Goal: Task Accomplishment & Management: Manage account settings

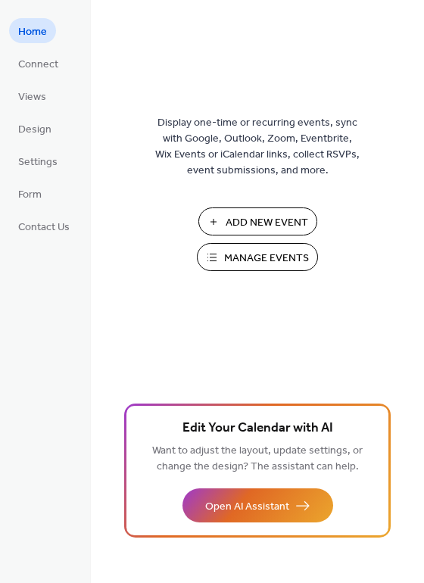
click at [262, 256] on span "Manage Events" at bounding box center [266, 258] width 85 height 16
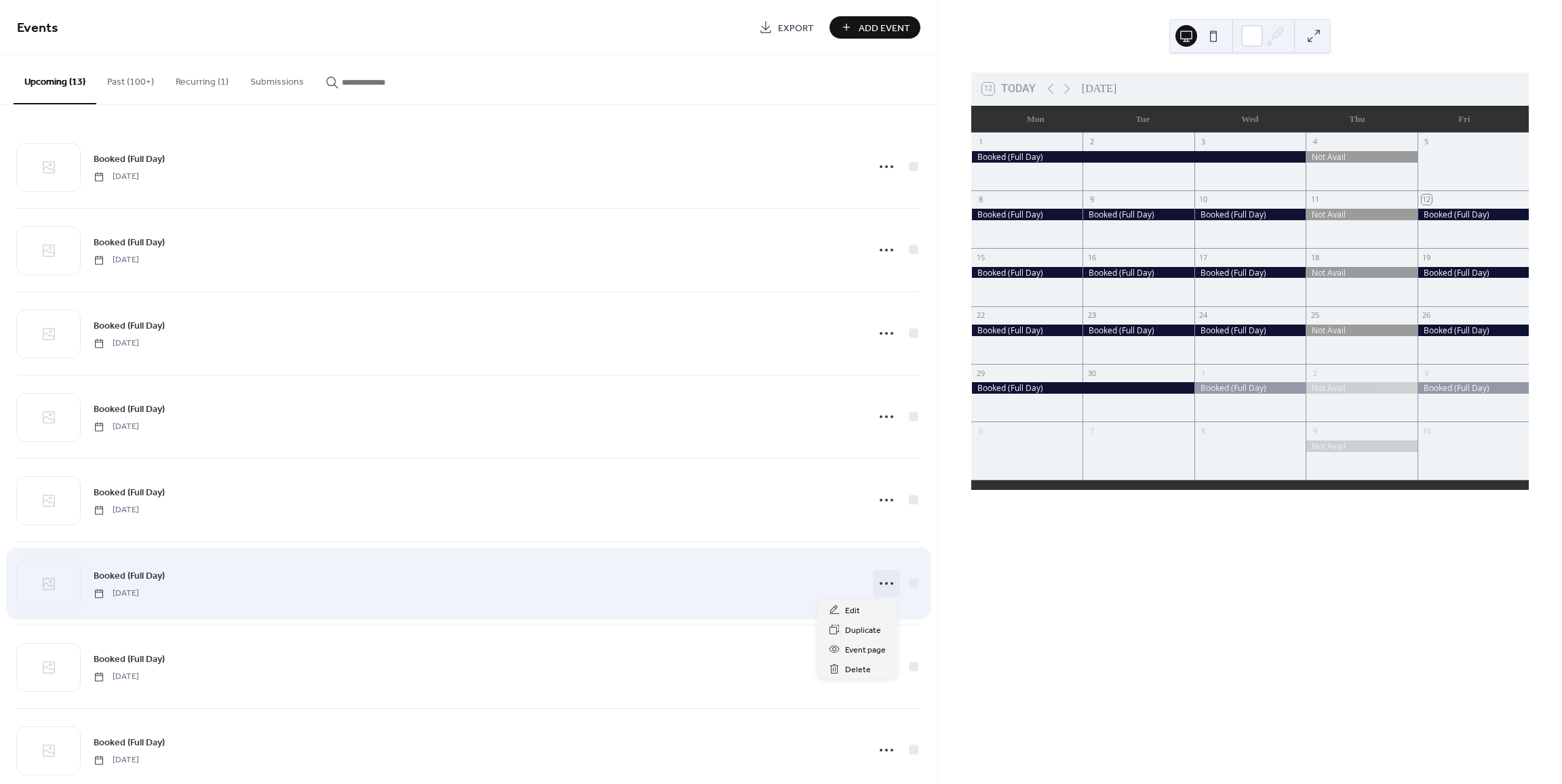
click at [883, 584] on icon at bounding box center [886, 583] width 22 height 22
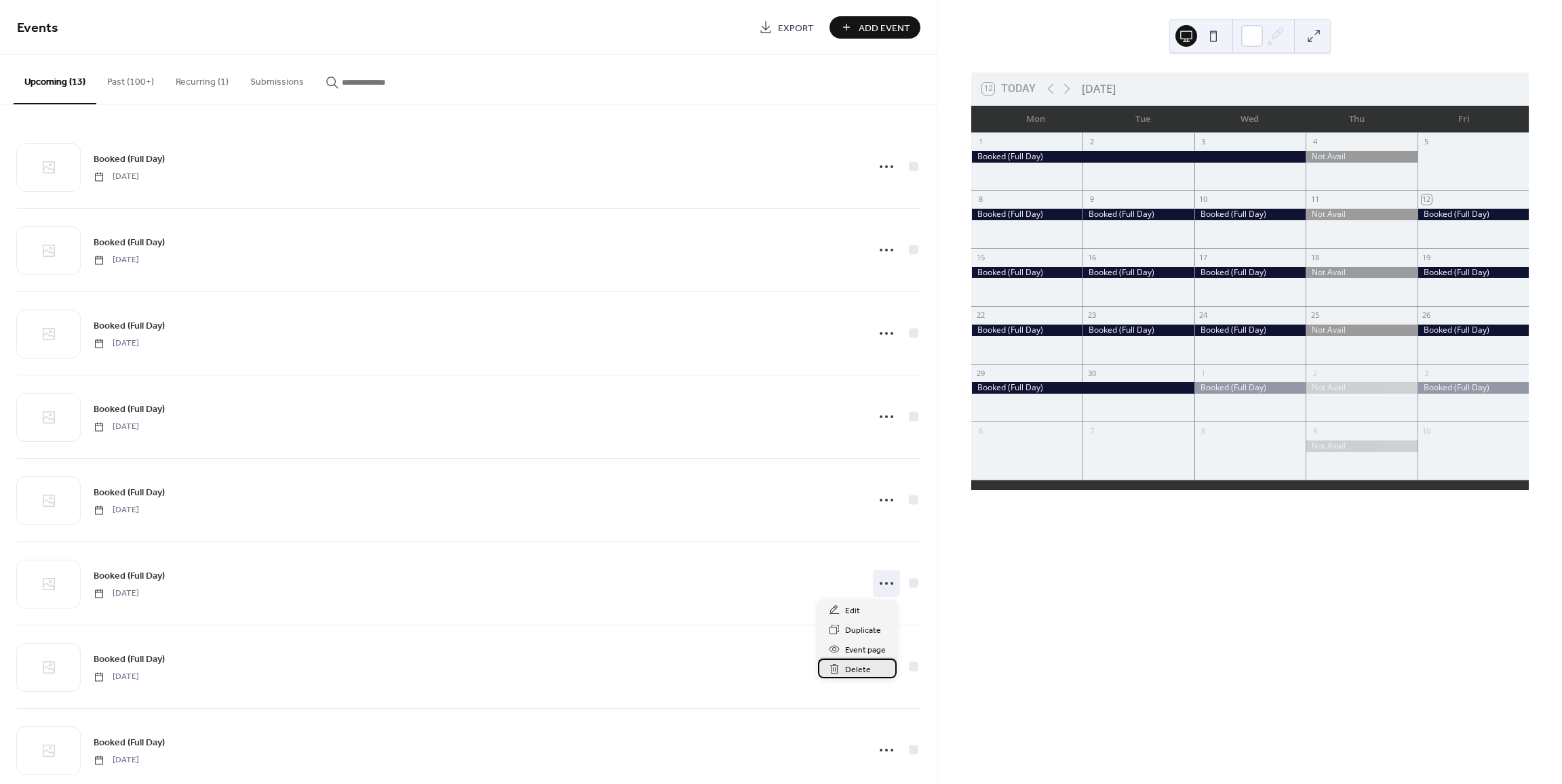
click at [870, 669] on div "Delete" at bounding box center [858, 668] width 79 height 20
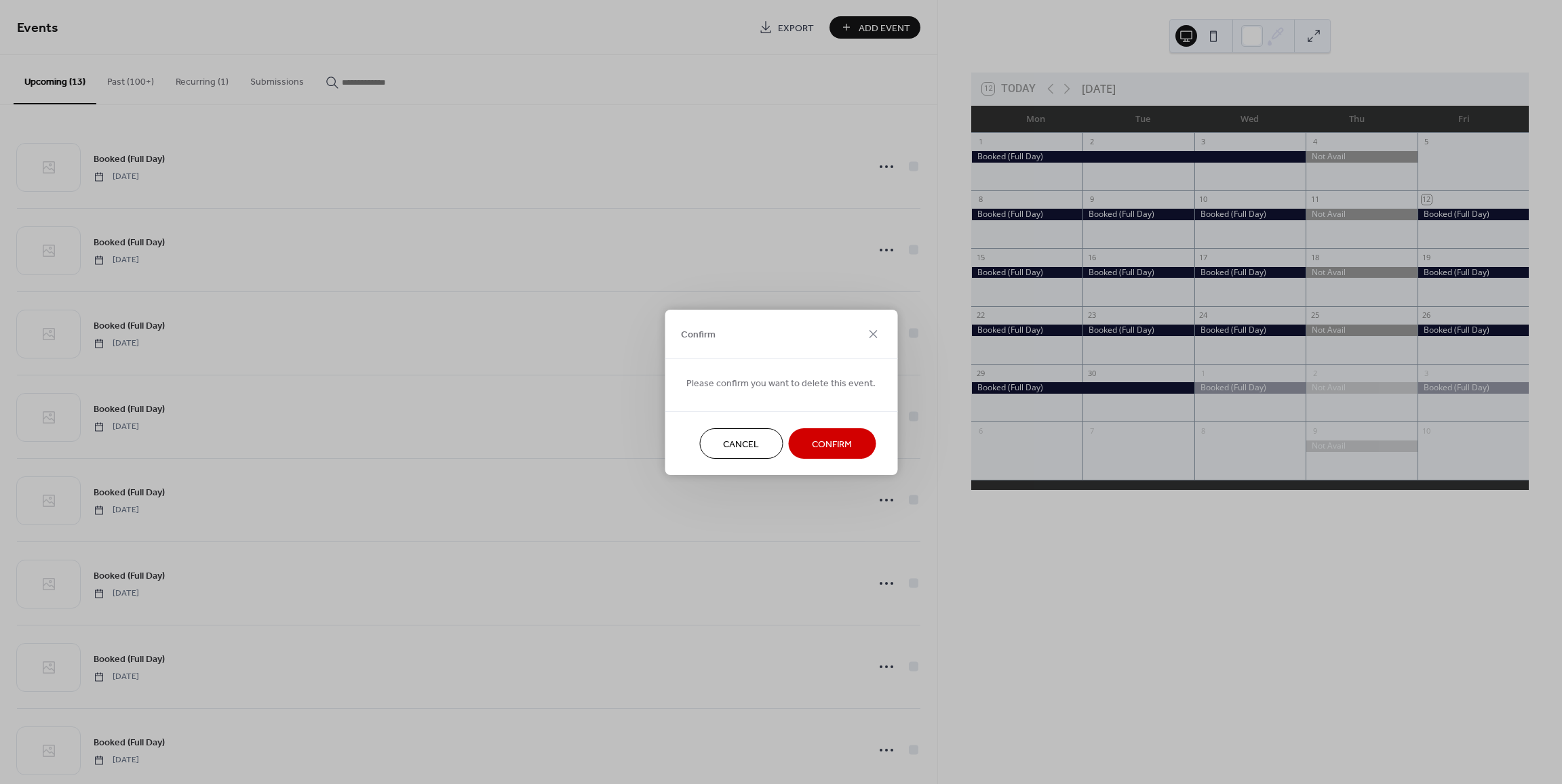
click at [821, 444] on span "Confirm" at bounding box center [832, 444] width 40 height 14
